Goal: Task Accomplishment & Management: Manage account settings

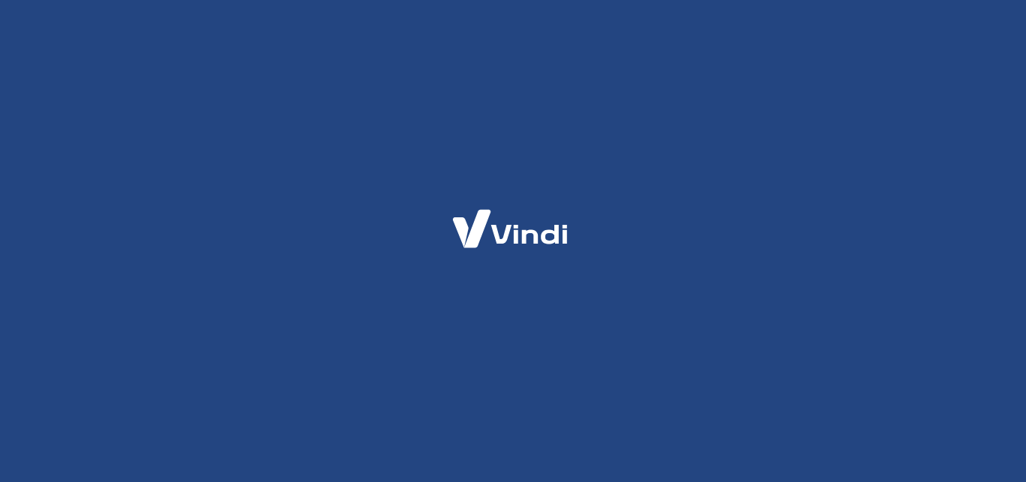
click at [76, 119] on div at bounding box center [513, 241] width 1026 height 482
click at [287, 276] on div at bounding box center [513, 241] width 1026 height 482
click at [280, 278] on div at bounding box center [513, 241] width 1026 height 482
click at [356, 189] on div at bounding box center [513, 241] width 1026 height 482
